Goal: Information Seeking & Learning: Learn about a topic

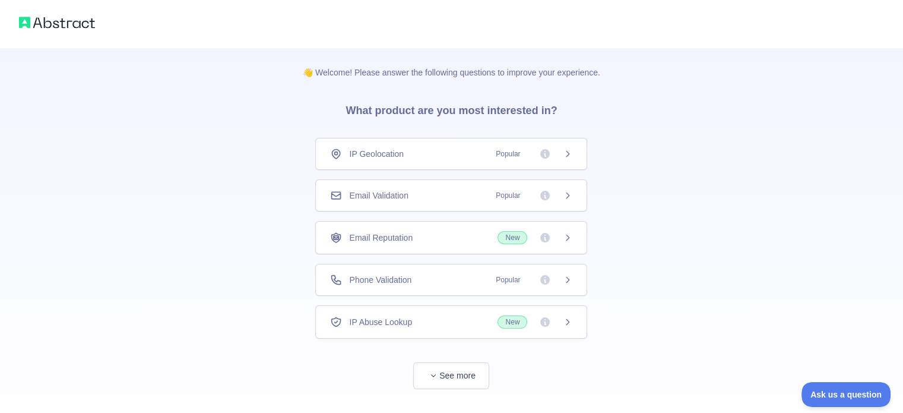
click at [546, 157] on icon at bounding box center [544, 153] width 9 height 9
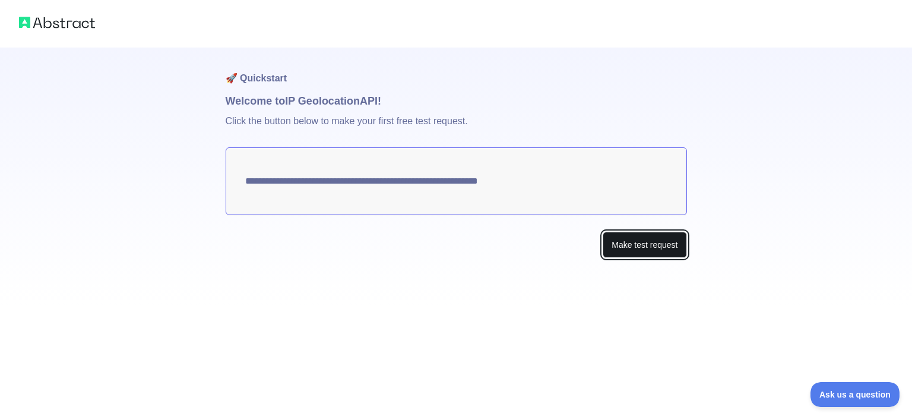
click at [659, 248] on button "Make test request" at bounding box center [644, 244] width 84 height 27
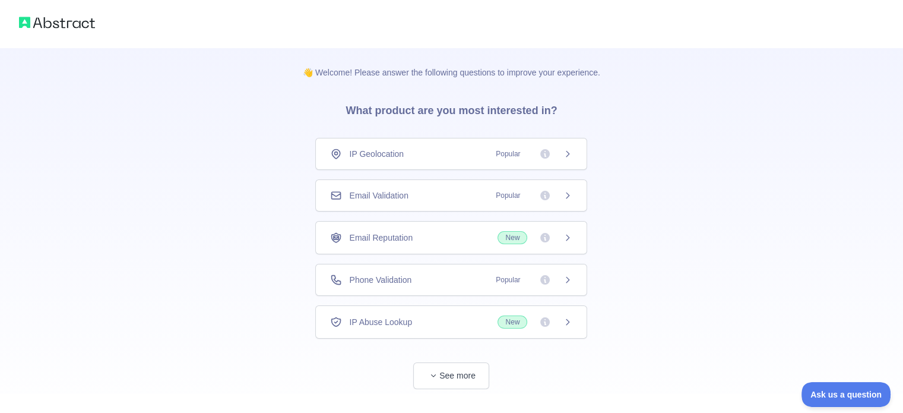
click at [462, 189] on div "Email Validation Popular" at bounding box center [451, 195] width 242 height 12
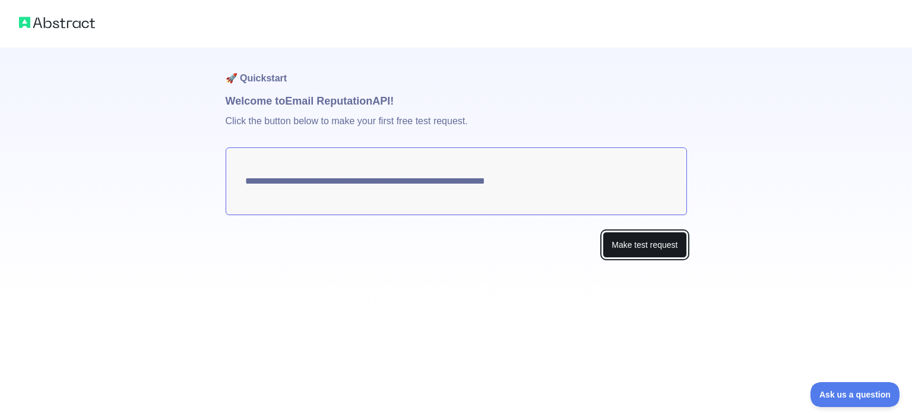
click at [643, 246] on button "Make test request" at bounding box center [644, 244] width 84 height 27
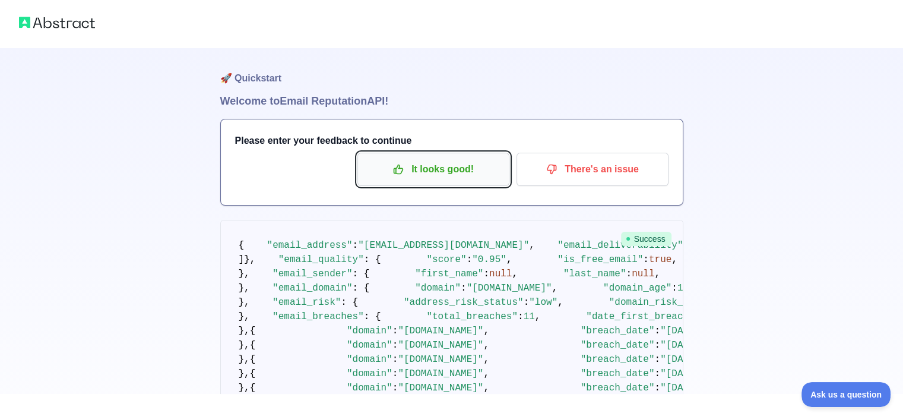
click at [456, 179] on button "It looks good!" at bounding box center [433, 169] width 152 height 33
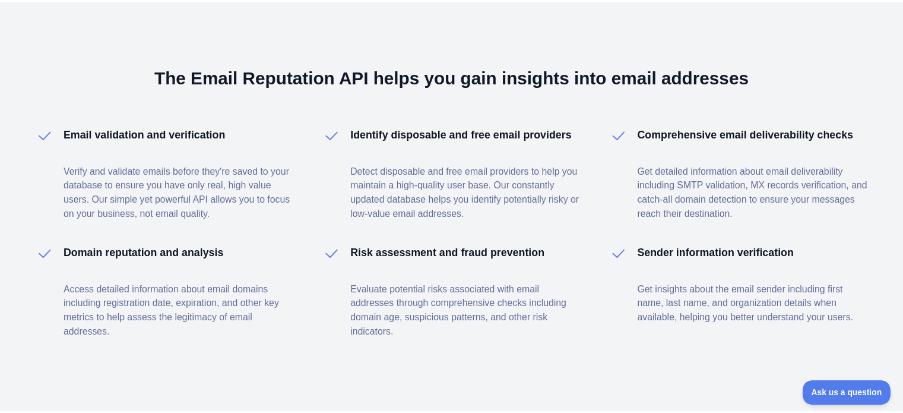
scroll to position [1765, 0]
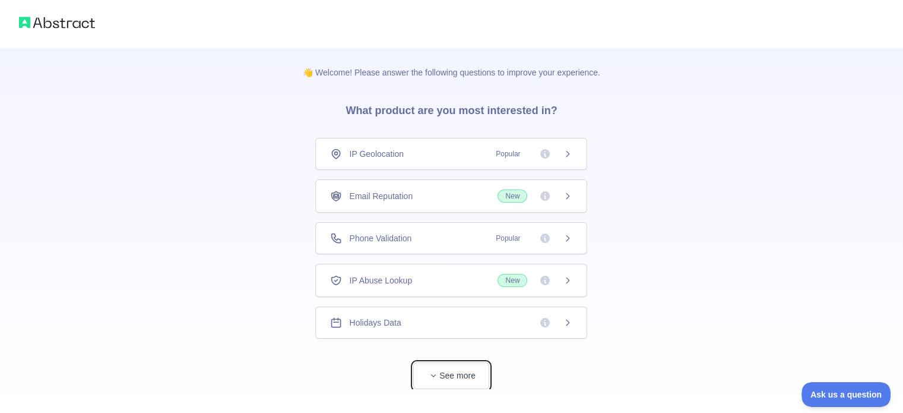
click at [465, 378] on button "See more" at bounding box center [451, 375] width 76 height 27
click at [64, 21] on img at bounding box center [57, 22] width 76 height 17
click at [28, 22] on img at bounding box center [57, 22] width 76 height 17
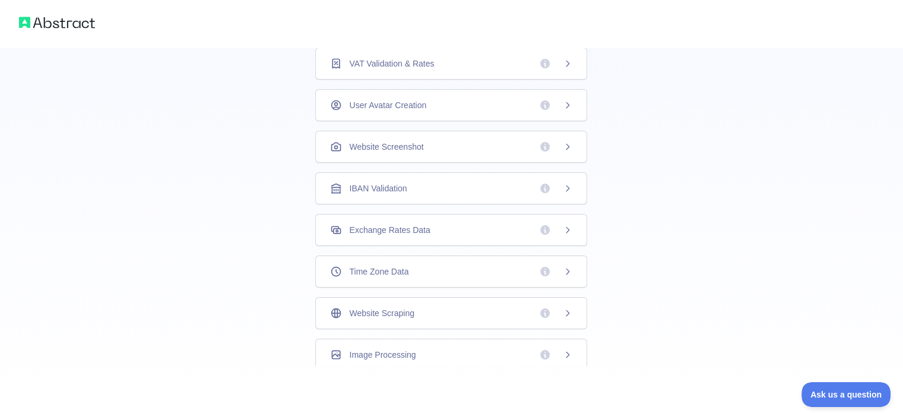
click at [738, 203] on div "👋 Welcome! Please answer the following questions to improve your experience. Wh…" at bounding box center [451, 35] width 903 height 755
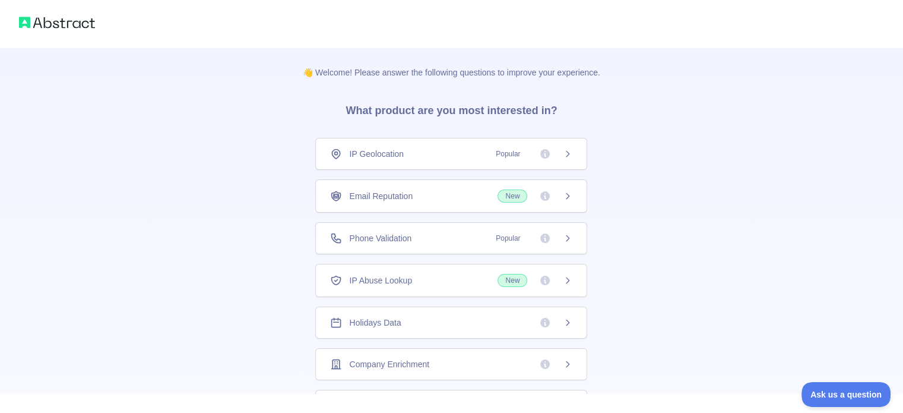
click at [430, 197] on div "Email Reputation New" at bounding box center [451, 195] width 242 height 13
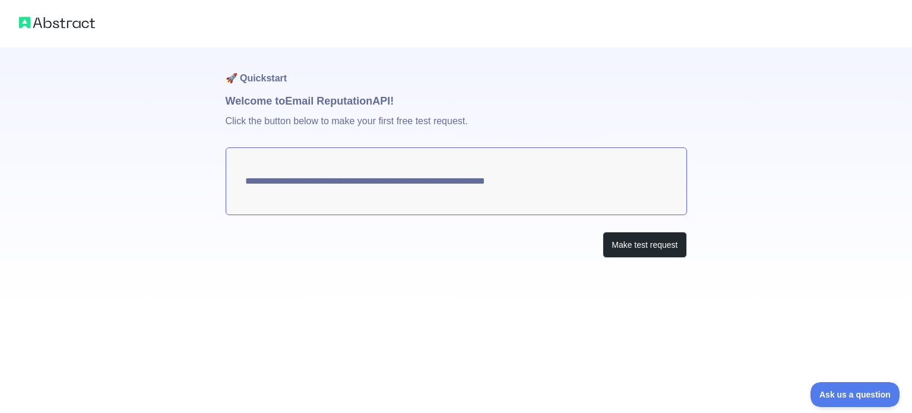
drag, startPoint x: 443, startPoint y: 185, endPoint x: 608, endPoint y: 223, distance: 169.3
click at [453, 187] on textarea "**********" at bounding box center [456, 181] width 461 height 68
click at [654, 235] on button "Make test request" at bounding box center [644, 244] width 84 height 27
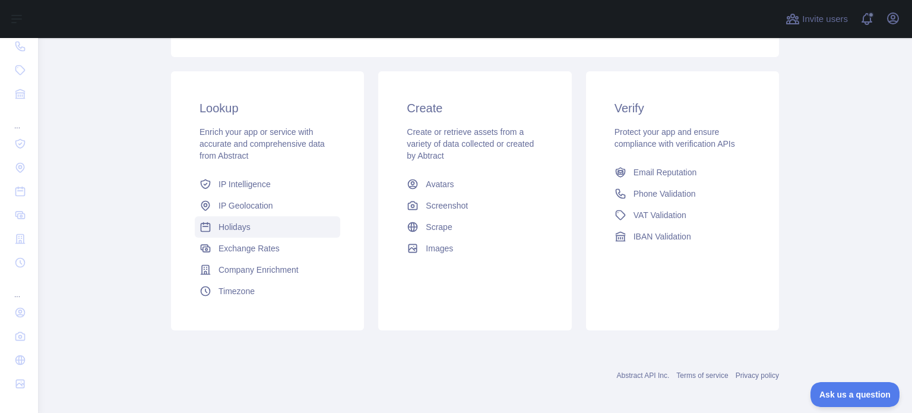
scroll to position [119, 0]
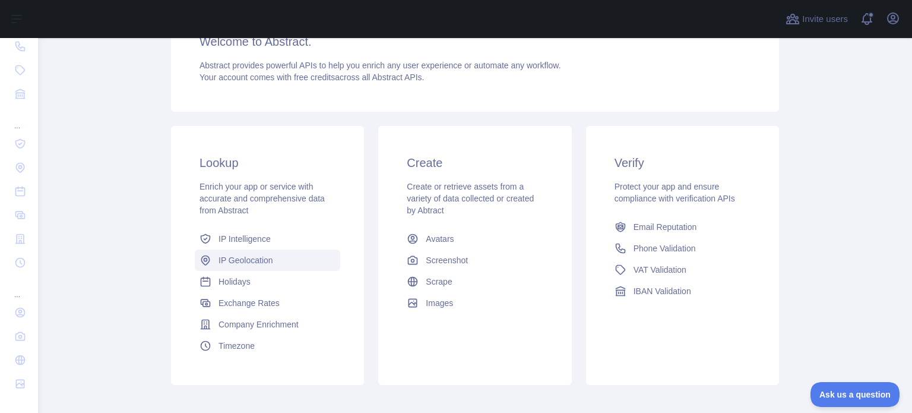
click at [241, 258] on span "IP Geolocation" at bounding box center [245, 260] width 55 height 12
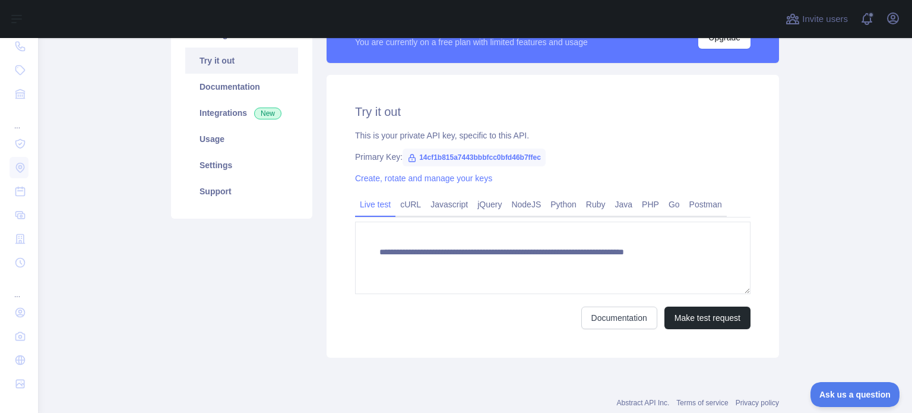
scroll to position [119, 0]
type textarea "**********"
drag, startPoint x: 413, startPoint y: 157, endPoint x: 557, endPoint y: 162, distance: 143.7
click at [556, 162] on div "Primary Key: 14cf1b815a7443bbbfcc0bfd46b7ffec" at bounding box center [552, 157] width 395 height 12
copy span "14cf1b815a7443bbbfcc0bfd46b7ffec"
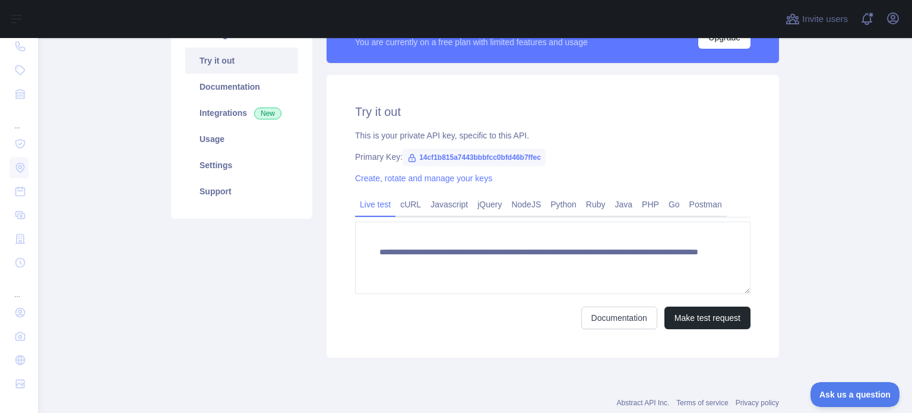
click at [264, 249] on div "Pricing Try it out Documentation Integrations New Usage Settings Support" at bounding box center [242, 182] width 156 height 350
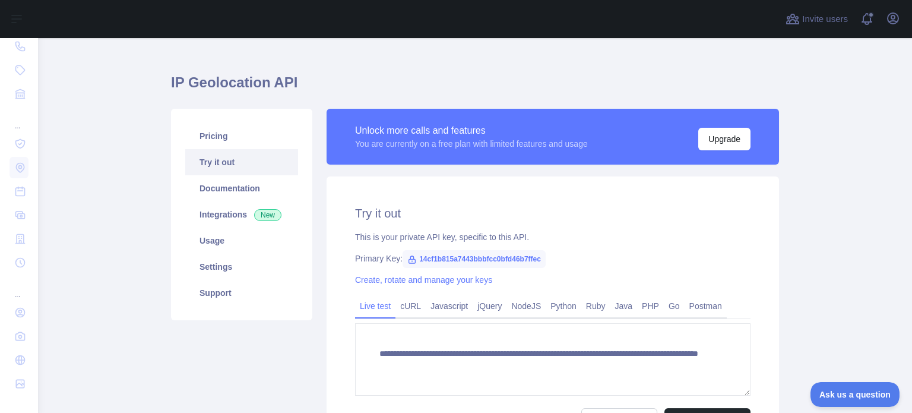
scroll to position [0, 0]
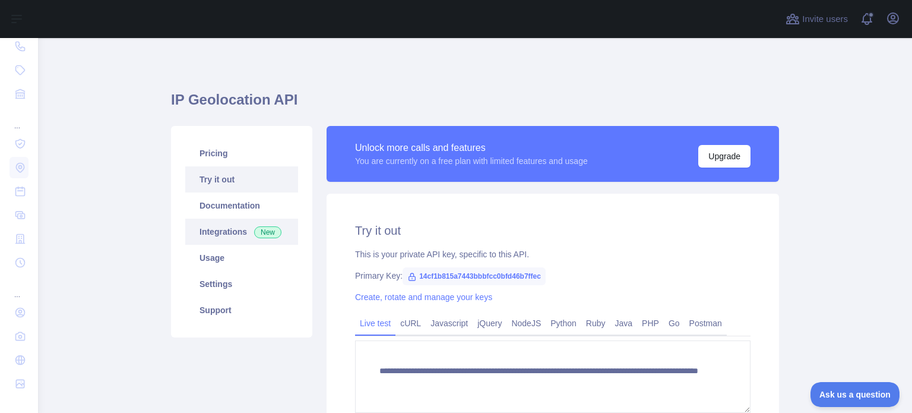
click at [240, 231] on link "Integrations New" at bounding box center [241, 231] width 113 height 26
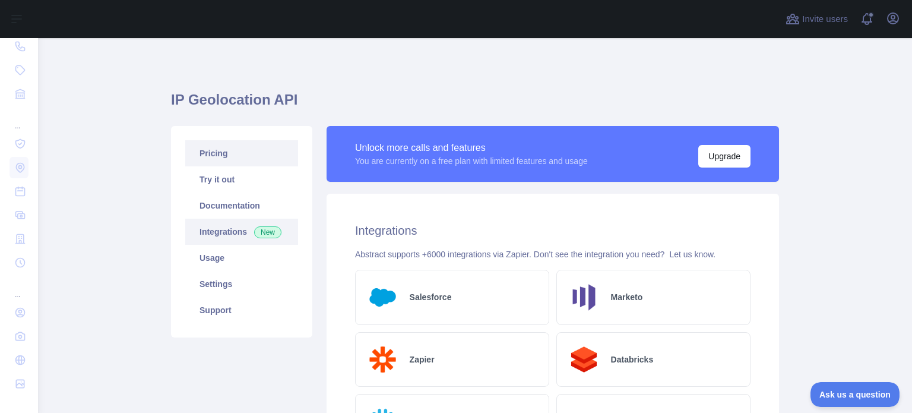
click at [235, 149] on link "Pricing" at bounding box center [241, 153] width 113 height 26
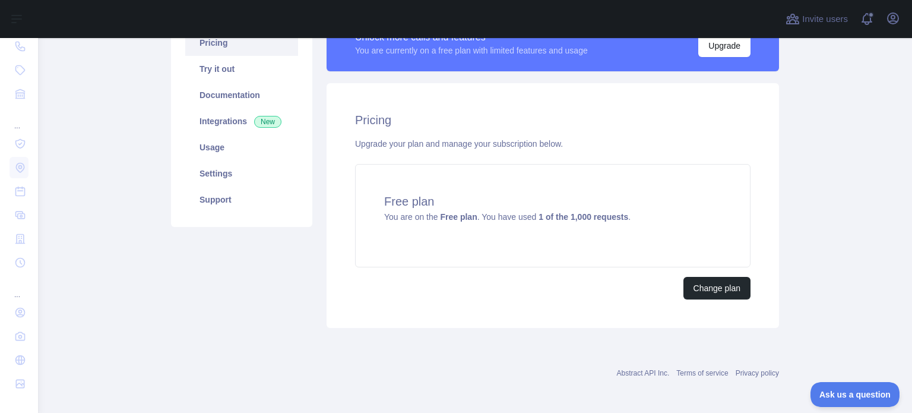
scroll to position [112, 0]
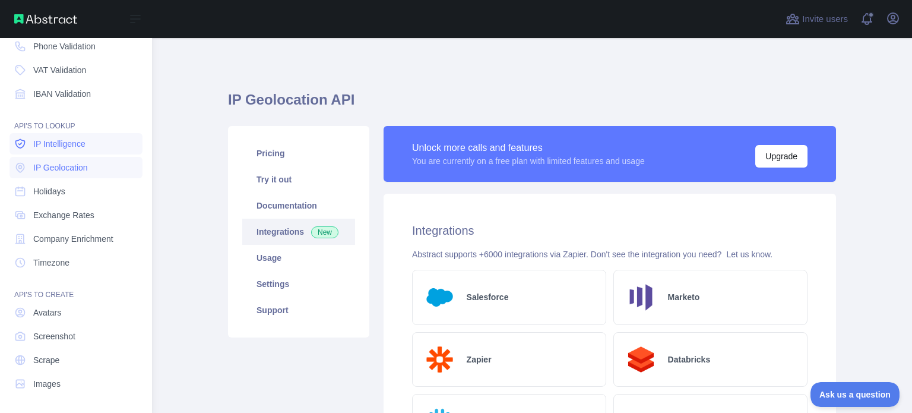
click at [56, 147] on span "IP Intelligence" at bounding box center [59, 144] width 52 height 12
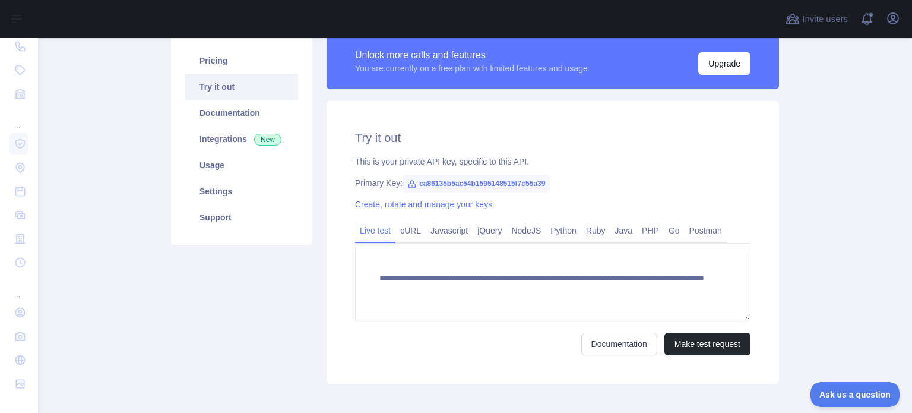
scroll to position [150, 0]
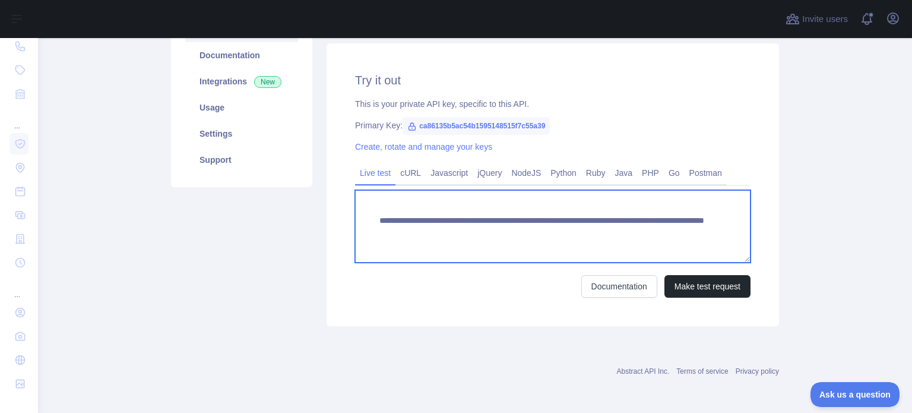
drag, startPoint x: 615, startPoint y: 230, endPoint x: 596, endPoint y: 227, distance: 19.1
click at [596, 227] on textarea "**********" at bounding box center [552, 226] width 395 height 72
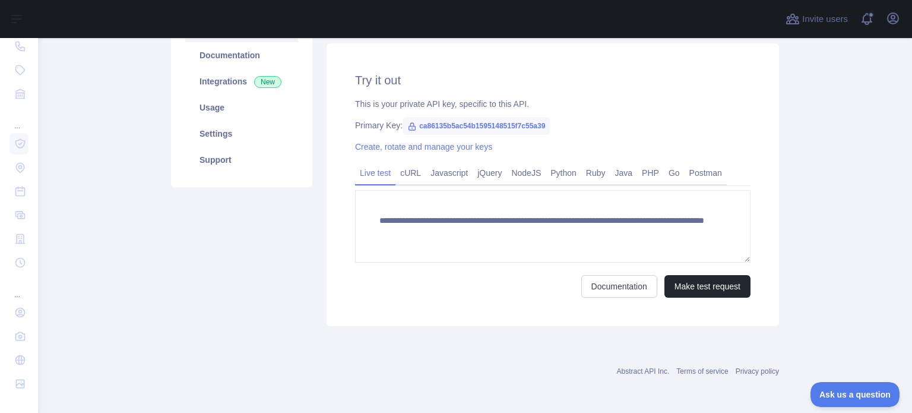
click at [497, 265] on form "**********" at bounding box center [552, 243] width 395 height 107
drag, startPoint x: 414, startPoint y: 123, endPoint x: 564, endPoint y: 117, distance: 150.3
click at [564, 117] on div "**********" at bounding box center [552, 184] width 452 height 283
click at [431, 129] on span "ca86135b5ac54b1595148515f7c55a39" at bounding box center [475, 126] width 147 height 18
drag, startPoint x: 413, startPoint y: 123, endPoint x: 576, endPoint y: 119, distance: 163.3
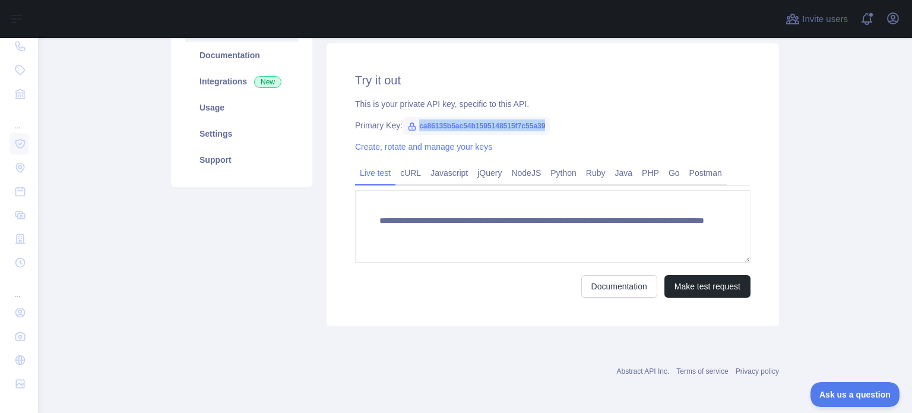
click at [573, 120] on div "Primary Key: ca86135b5ac54b1595148515f7c55a39" at bounding box center [552, 125] width 395 height 12
click at [439, 148] on link "Create, rotate and manage your keys" at bounding box center [423, 146] width 137 height 9
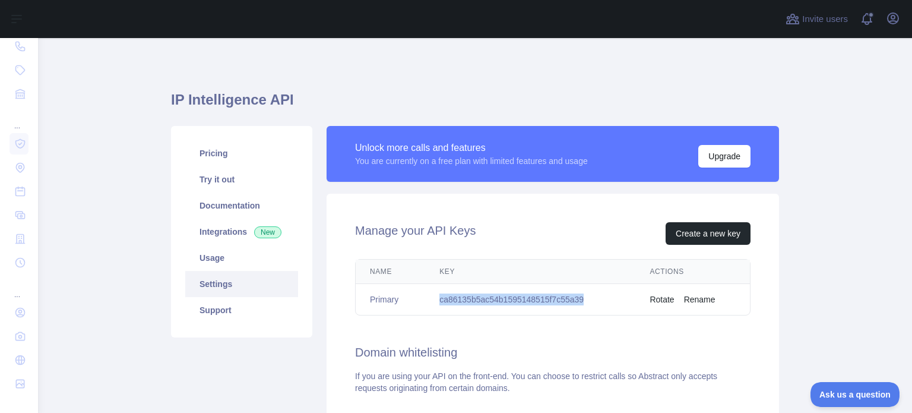
drag, startPoint x: 439, startPoint y: 297, endPoint x: 602, endPoint y: 286, distance: 163.6
click at [598, 290] on td "ca86135b5ac54b1595148515f7c55a39" at bounding box center [530, 299] width 210 height 31
copy td "ca86135b5ac54b1595148515f7c55a39"
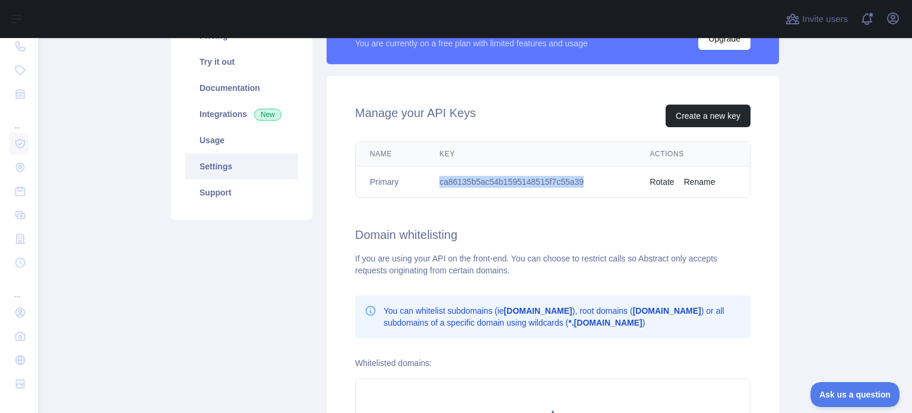
scroll to position [119, 0]
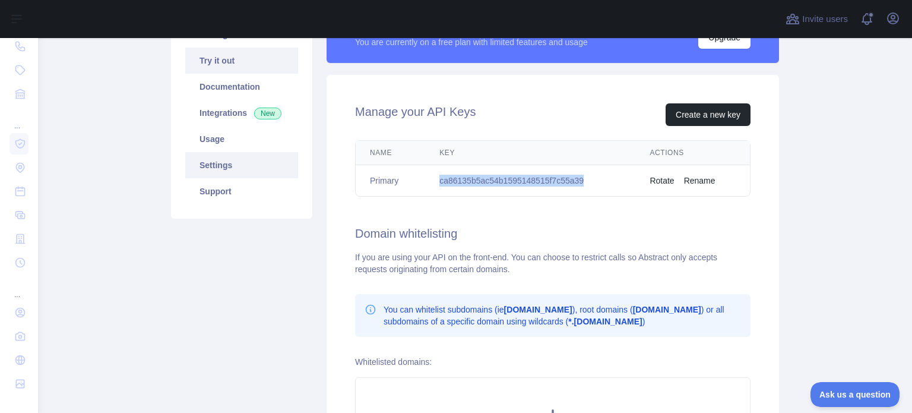
click at [218, 59] on link "Try it out" at bounding box center [241, 60] width 113 height 26
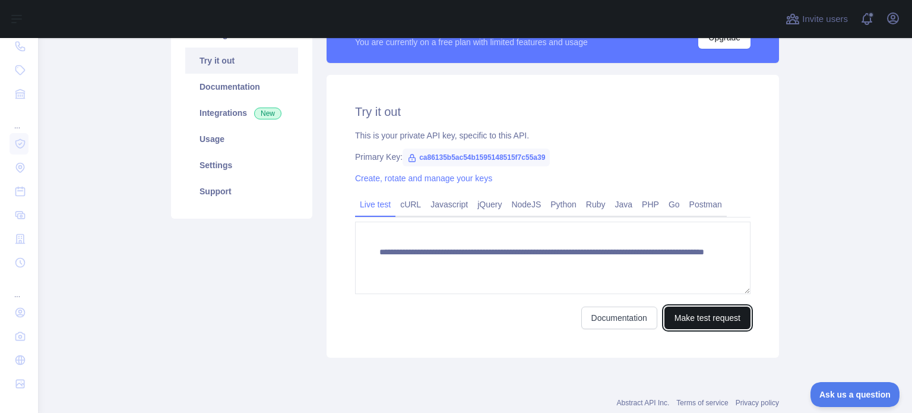
click at [719, 313] on button "Make test request" at bounding box center [707, 317] width 86 height 23
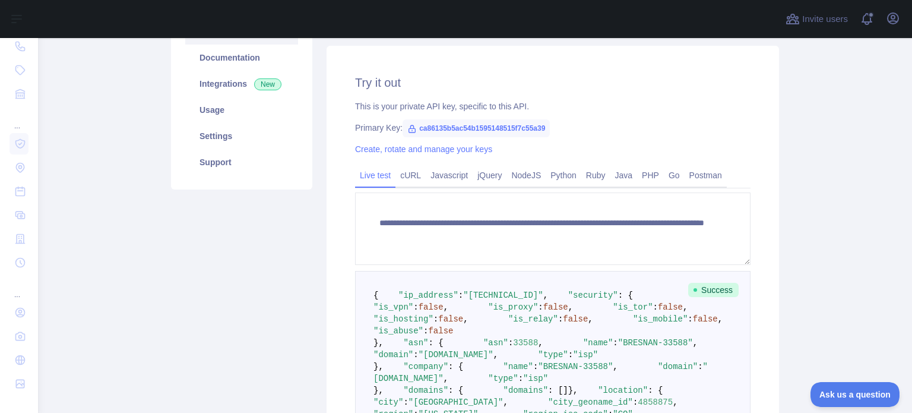
scroll to position [119, 0]
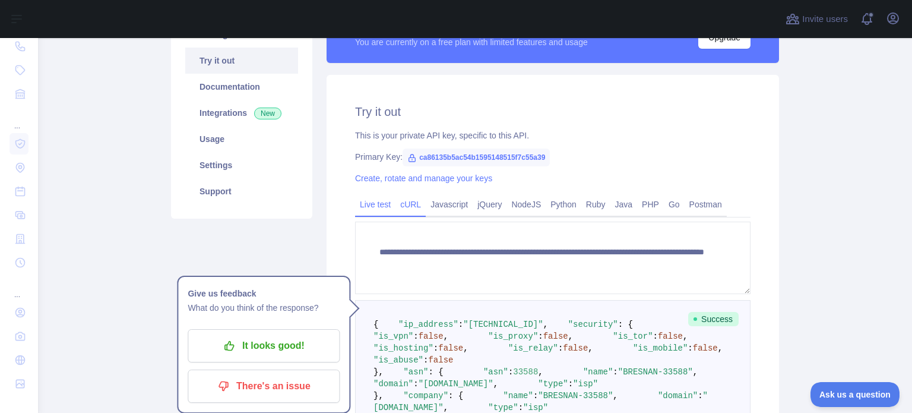
click at [411, 199] on link "cURL" at bounding box center [410, 204] width 30 height 19
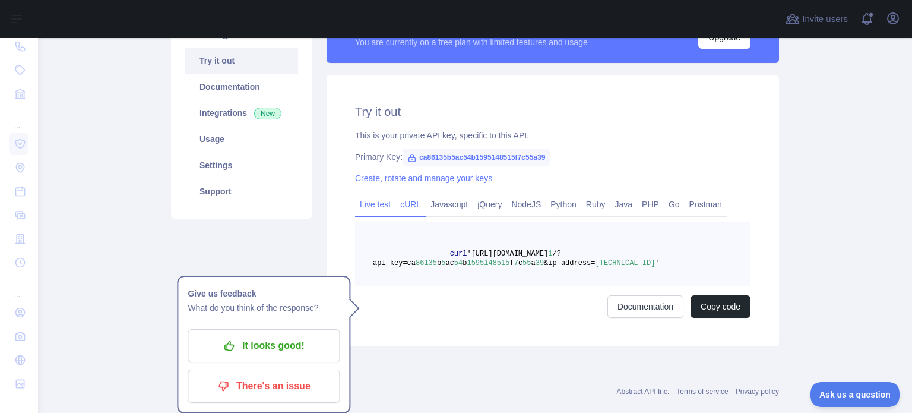
click at [383, 205] on link "Live test" at bounding box center [375, 204] width 40 height 19
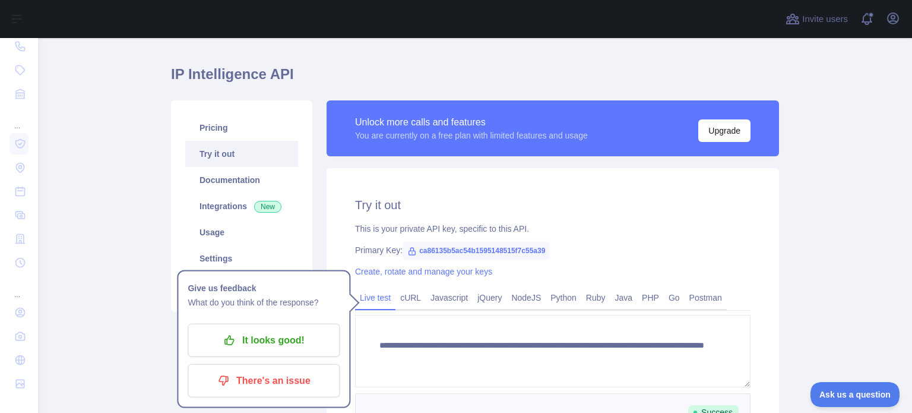
scroll to position [0, 0]
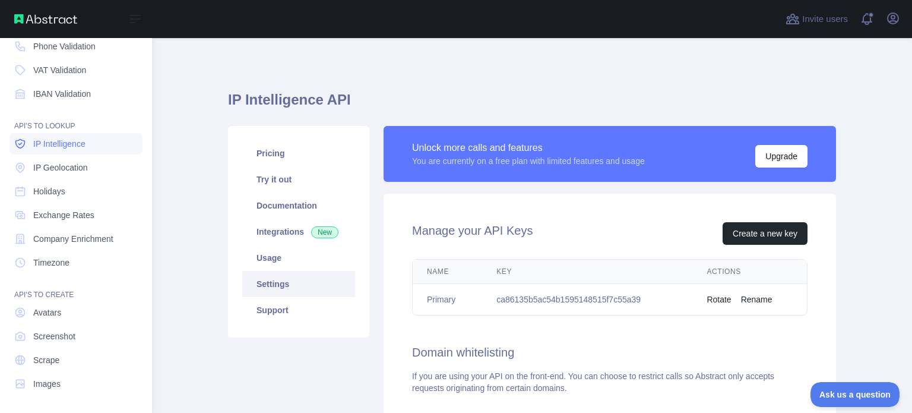
click at [52, 146] on span "IP Intelligence" at bounding box center [59, 144] width 52 height 12
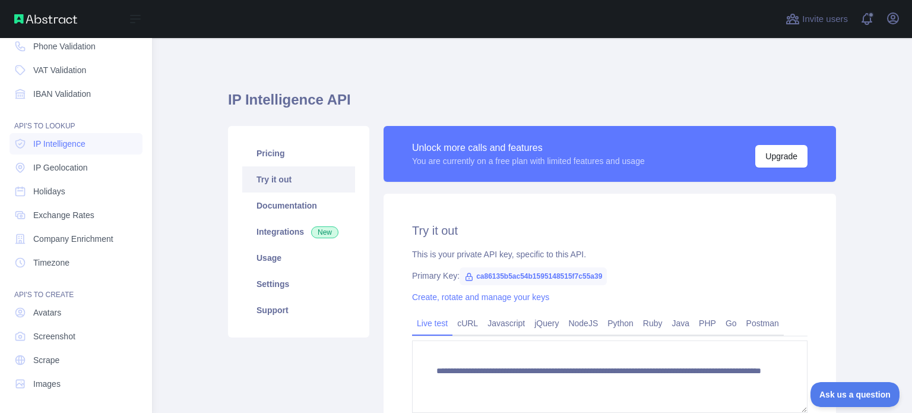
click at [48, 125] on div "API'S TO LOOKUP" at bounding box center [75, 119] width 133 height 24
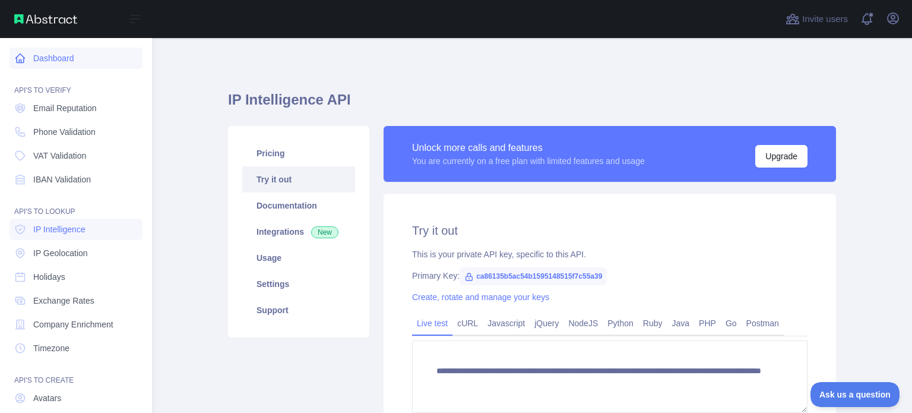
click at [59, 55] on link "Dashboard" at bounding box center [75, 57] width 133 height 21
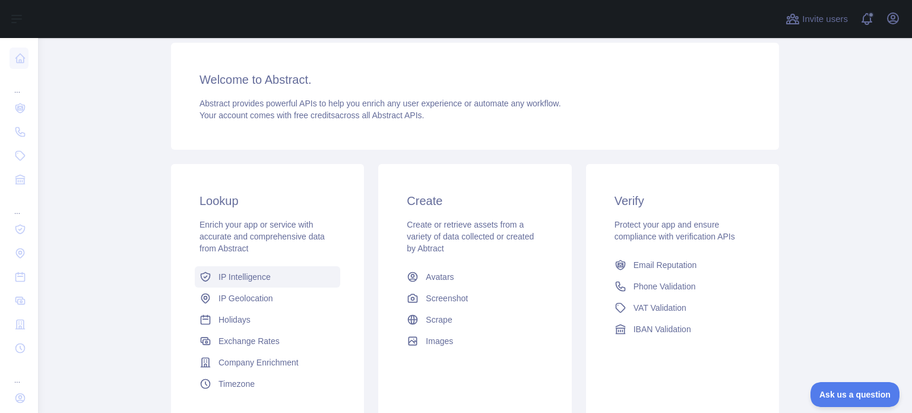
scroll to position [119, 0]
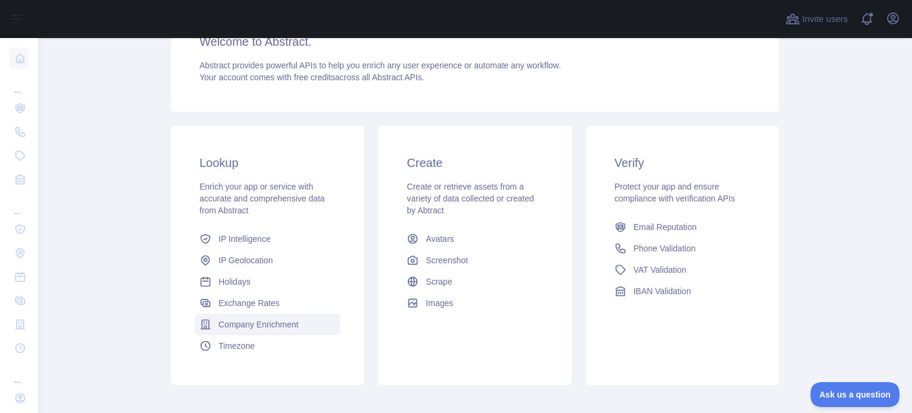
click at [288, 324] on span "Company Enrichment" at bounding box center [258, 324] width 80 height 12
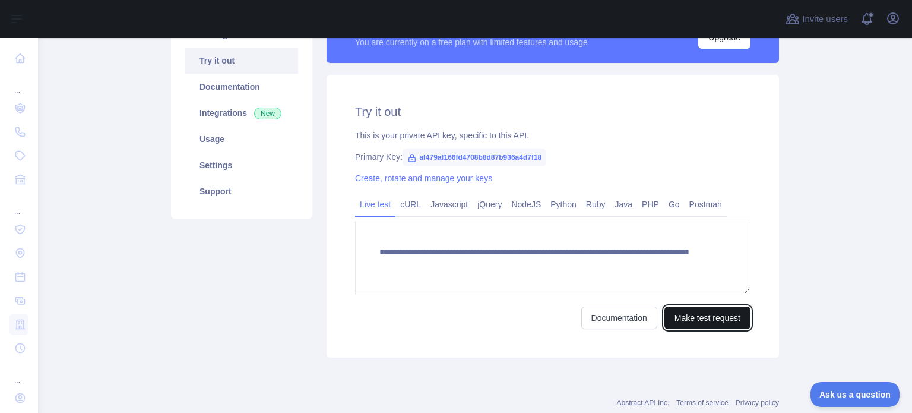
click at [703, 322] on button "Make test request" at bounding box center [707, 317] width 86 height 23
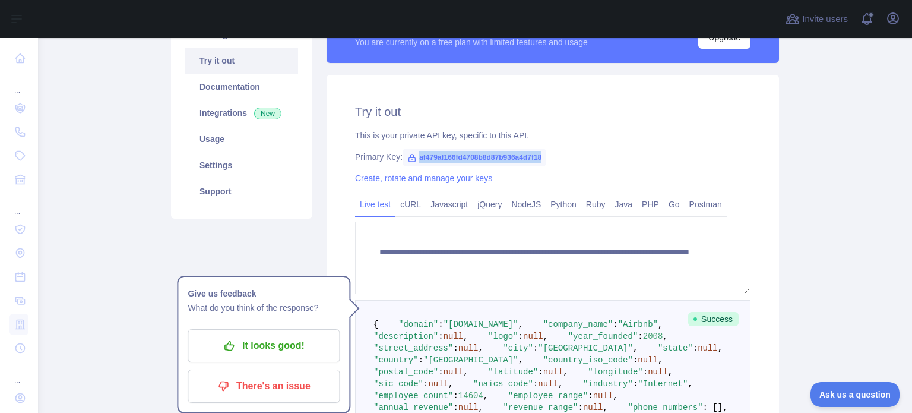
drag, startPoint x: 412, startPoint y: 156, endPoint x: 584, endPoint y: 158, distance: 172.2
click at [584, 158] on div "Primary Key: af479af166fd4708b8d87b936a4d7f18" at bounding box center [552, 157] width 395 height 12
copy span "af479af166fd4708b8d87b936a4d7f18"
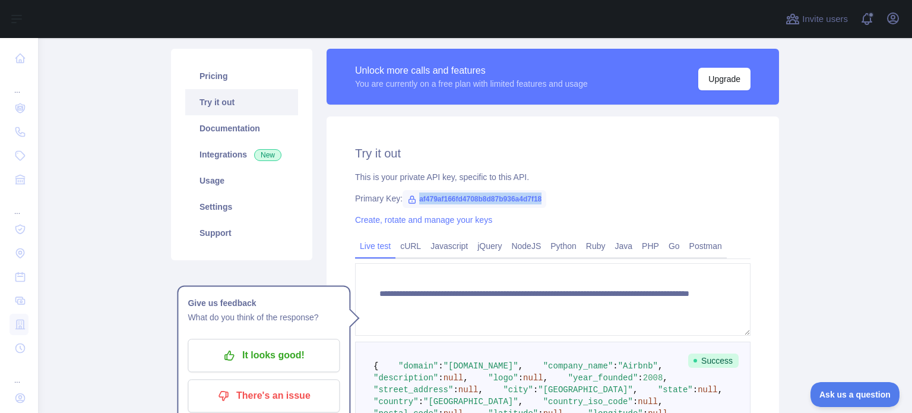
scroll to position [0, 0]
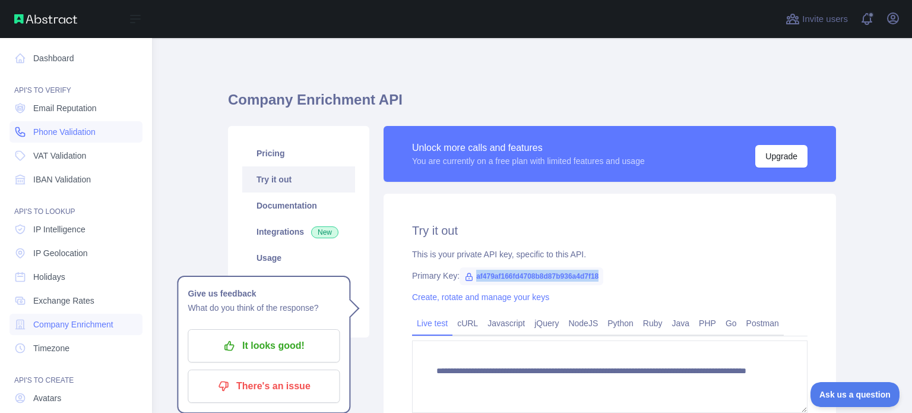
click at [73, 129] on span "Phone Validation" at bounding box center [64, 132] width 62 height 12
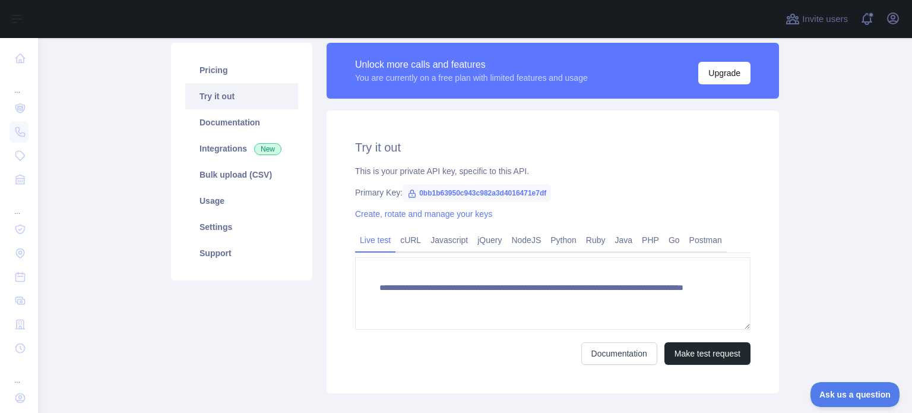
scroll to position [119, 0]
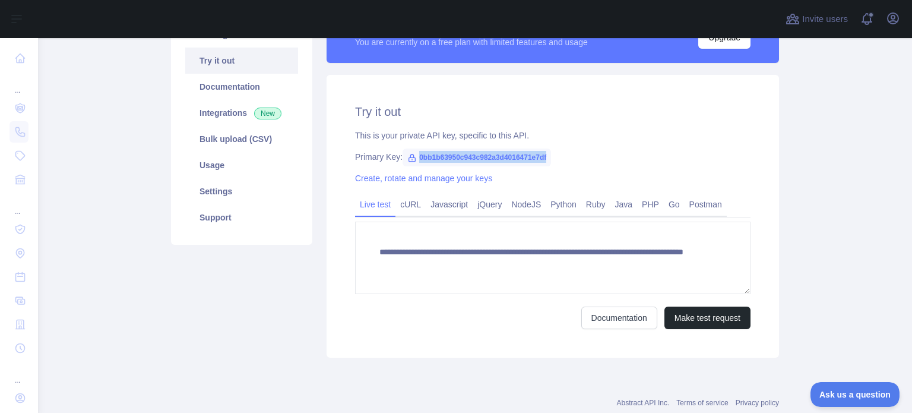
drag, startPoint x: 413, startPoint y: 155, endPoint x: 635, endPoint y: 160, distance: 222.1
click at [634, 160] on div "Primary Key: 0bb1b63950c943c982a3d4016471e7df" at bounding box center [552, 157] width 395 height 12
copy span "0bb1b63950c943c982a3d4016471e7df"
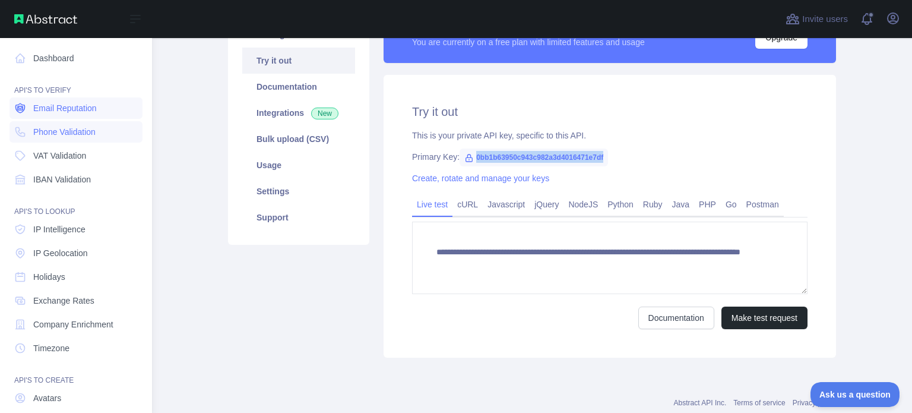
click at [90, 111] on span "Email Reputation" at bounding box center [65, 108] width 64 height 12
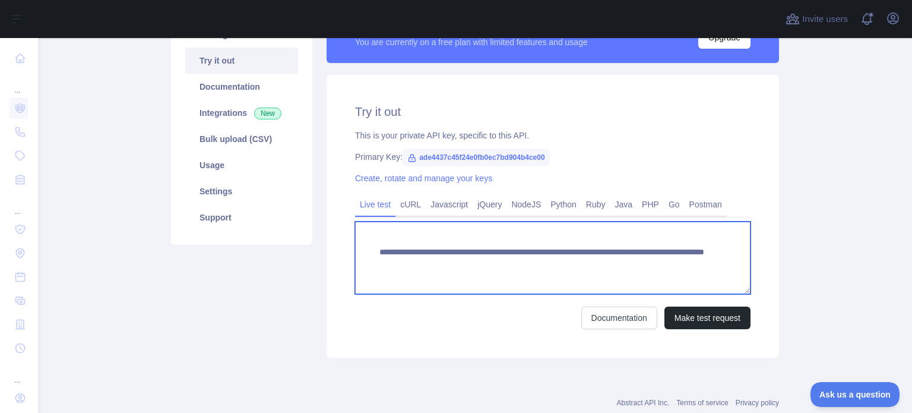
drag, startPoint x: 581, startPoint y: 264, endPoint x: 675, endPoint y: 262, distance: 94.4
click at [675, 262] on textarea "**********" at bounding box center [552, 257] width 395 height 72
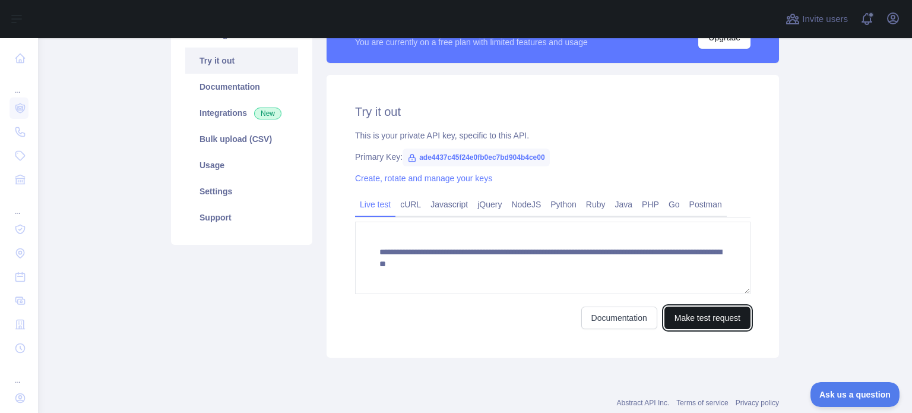
click at [719, 316] on button "Make test request" at bounding box center [707, 317] width 86 height 23
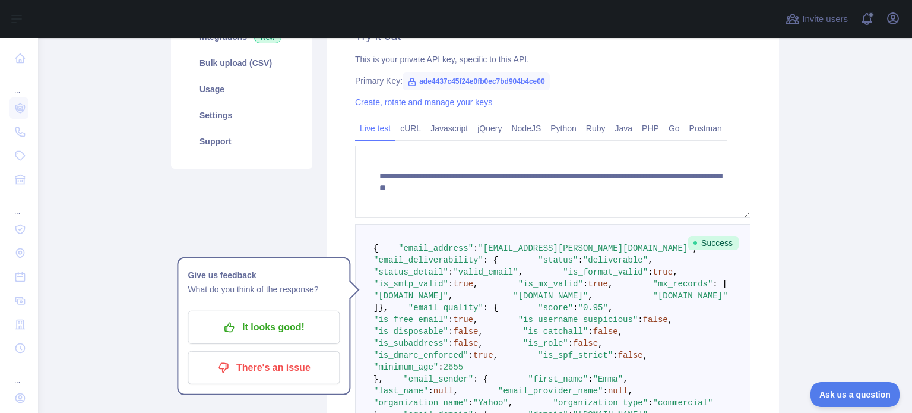
scroll to position [214, 0]
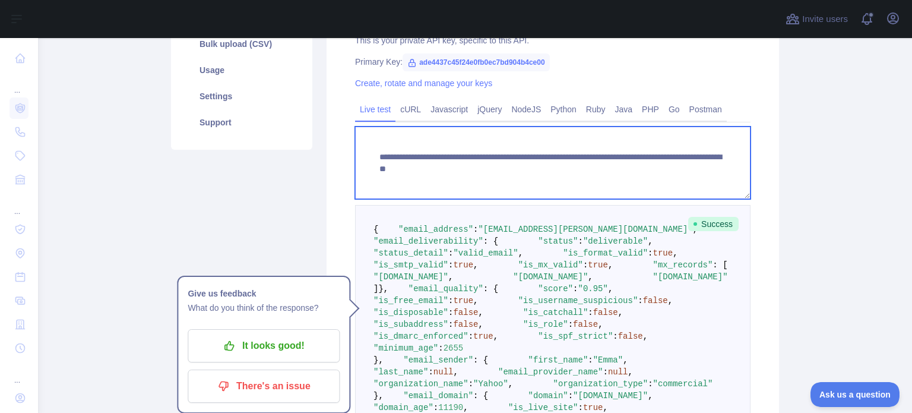
drag, startPoint x: 696, startPoint y: 169, endPoint x: 577, endPoint y: 191, distance: 121.2
click at [577, 191] on textarea "**********" at bounding box center [552, 162] width 395 height 72
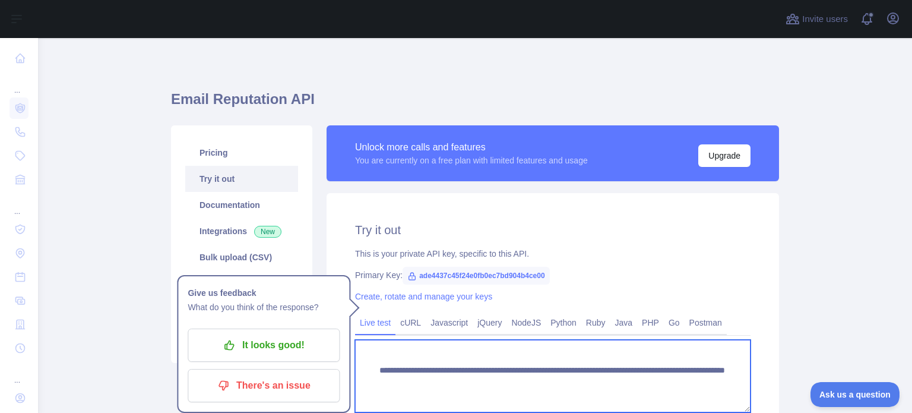
scroll to position [0, 0]
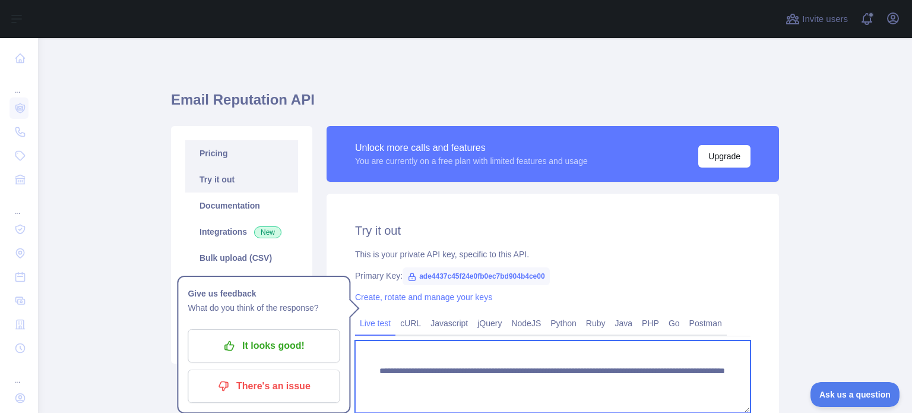
type textarea "**********"
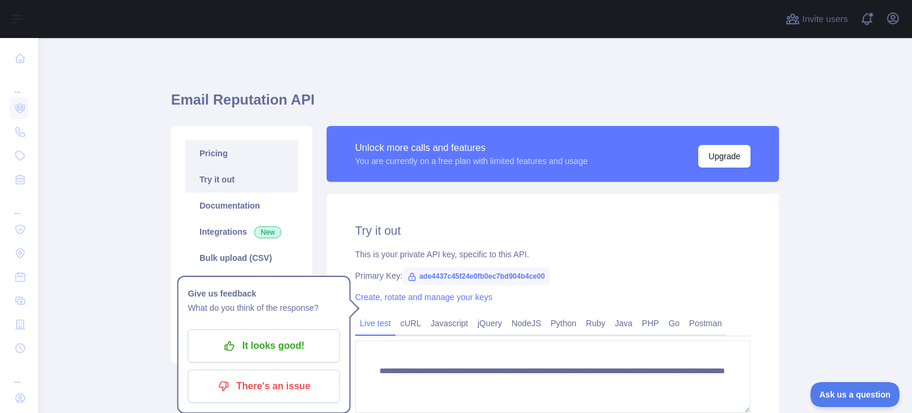
click at [221, 154] on link "Pricing" at bounding box center [241, 153] width 113 height 26
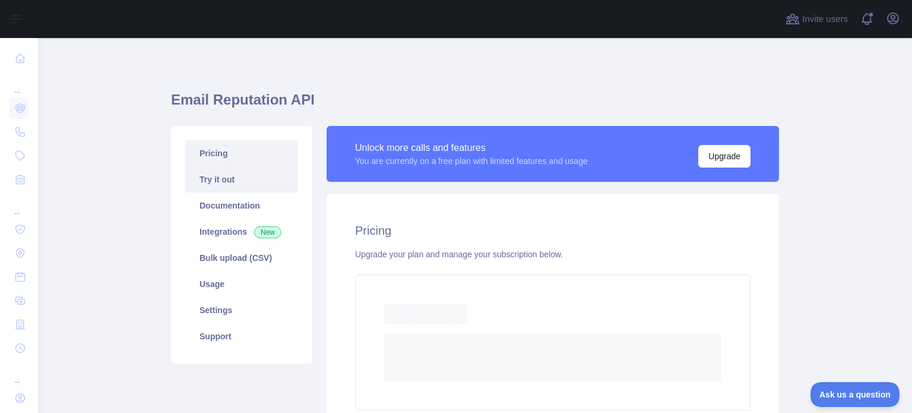
click at [222, 178] on link "Try it out" at bounding box center [241, 179] width 113 height 26
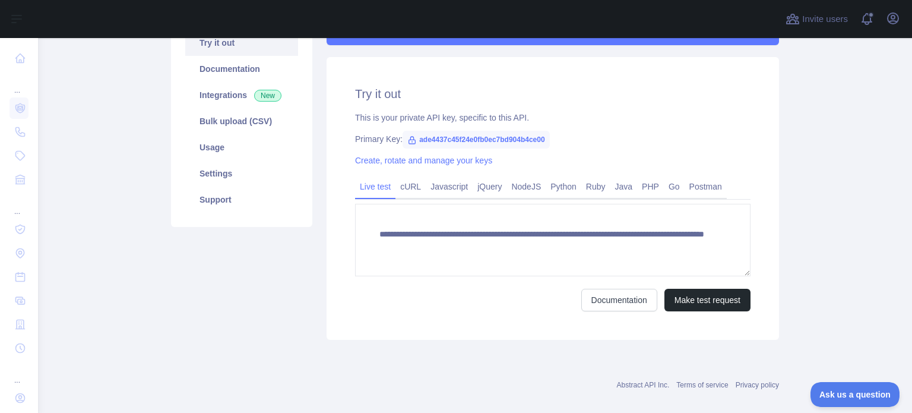
scroll to position [150, 0]
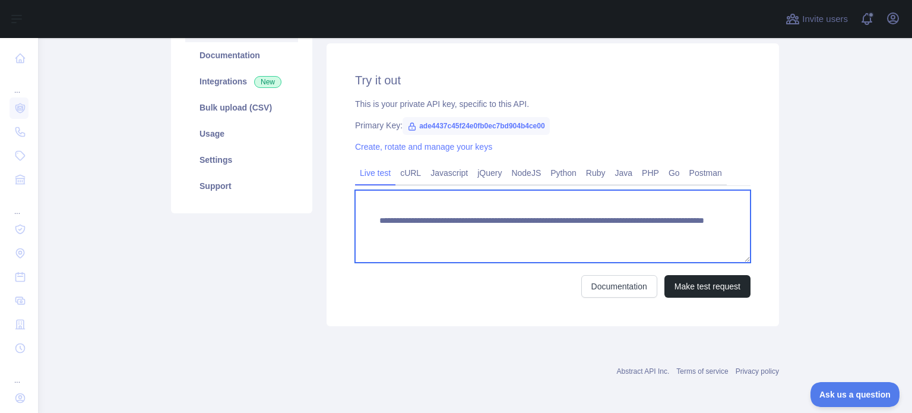
drag, startPoint x: 646, startPoint y: 235, endPoint x: 582, endPoint y: 244, distance: 65.3
click at [582, 244] on textarea "**********" at bounding box center [552, 226] width 395 height 72
type textarea "**********"
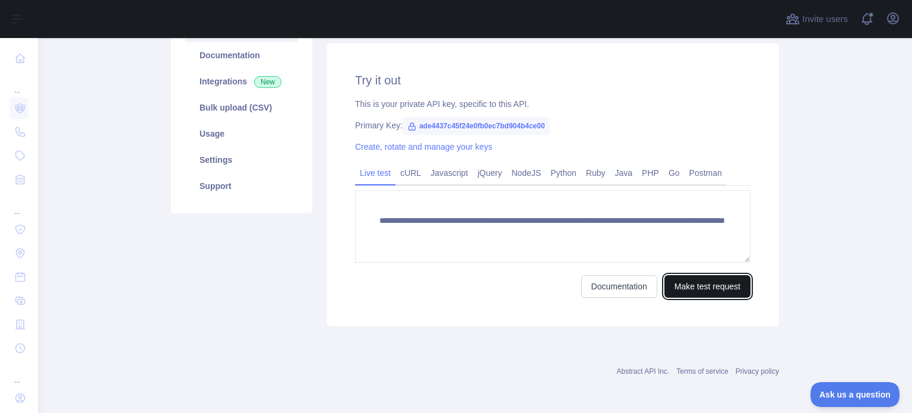
click at [677, 282] on button "Make test request" at bounding box center [707, 286] width 86 height 23
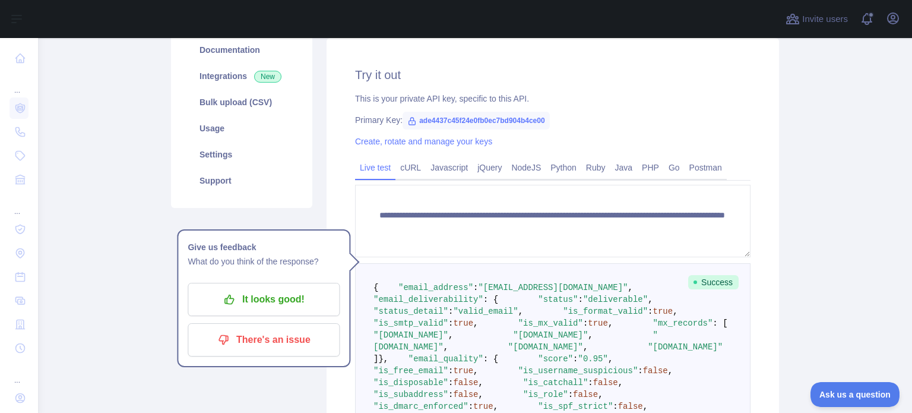
scroll to position [91, 0]
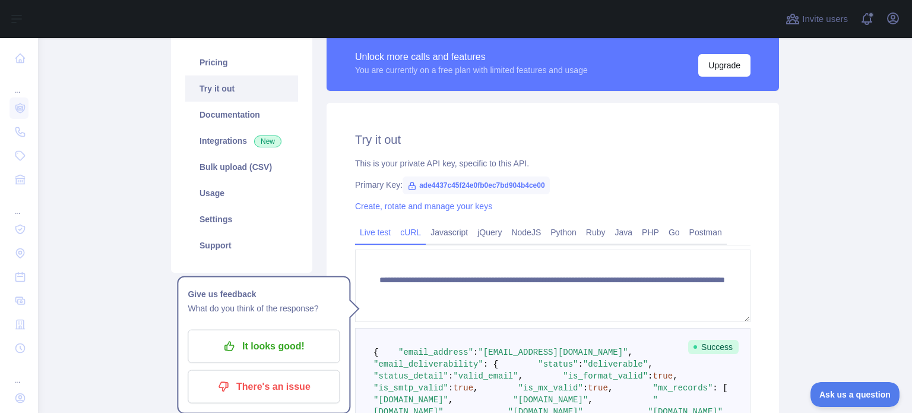
click at [411, 233] on link "cURL" at bounding box center [410, 232] width 30 height 19
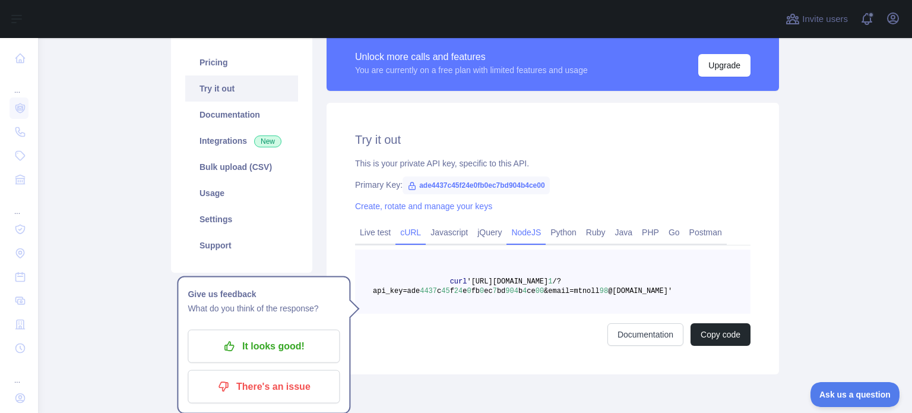
click at [506, 229] on link "NodeJS" at bounding box center [525, 232] width 39 height 19
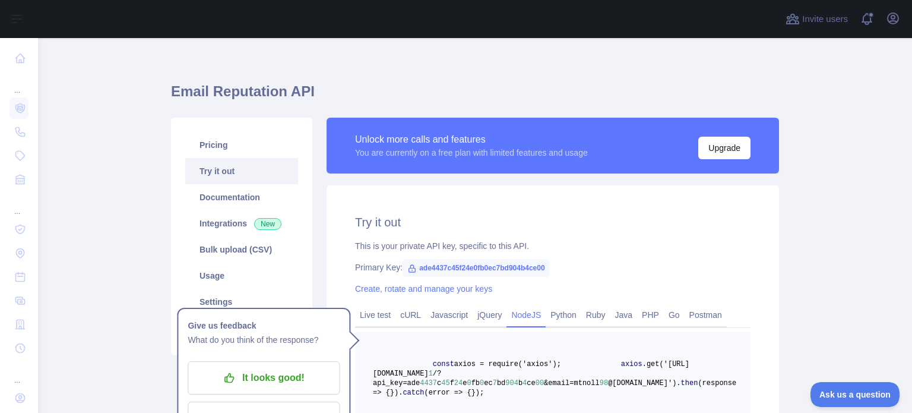
scroll to position [0, 0]
